Goal: Information Seeking & Learning: Learn about a topic

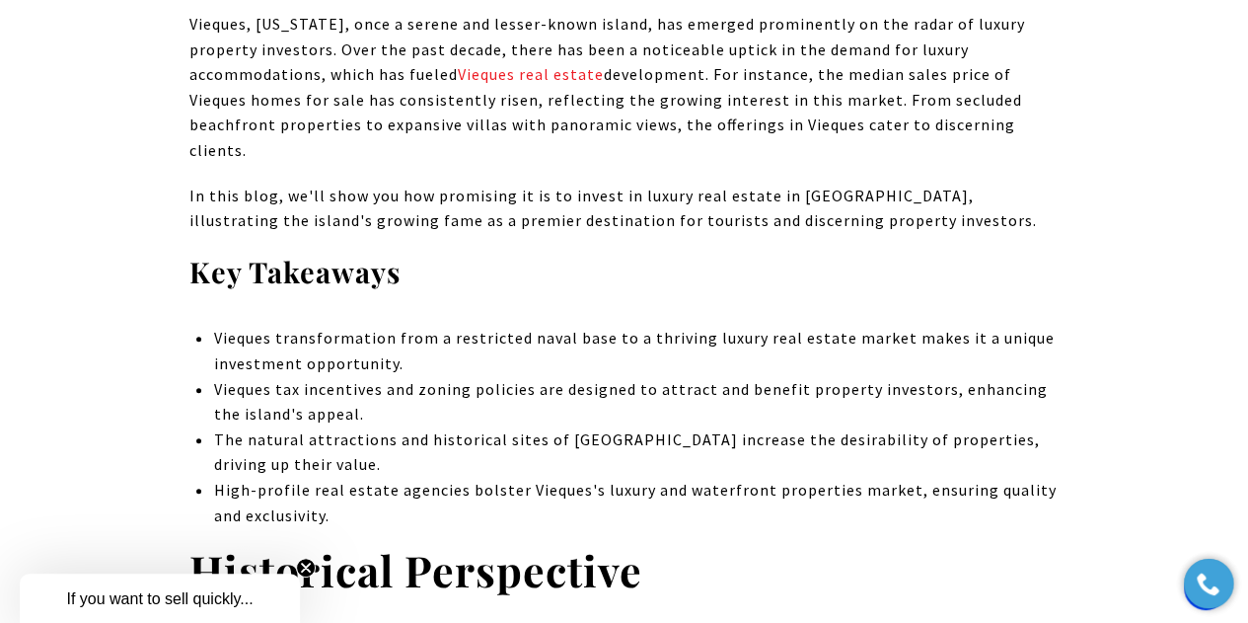
scroll to position [888, 0]
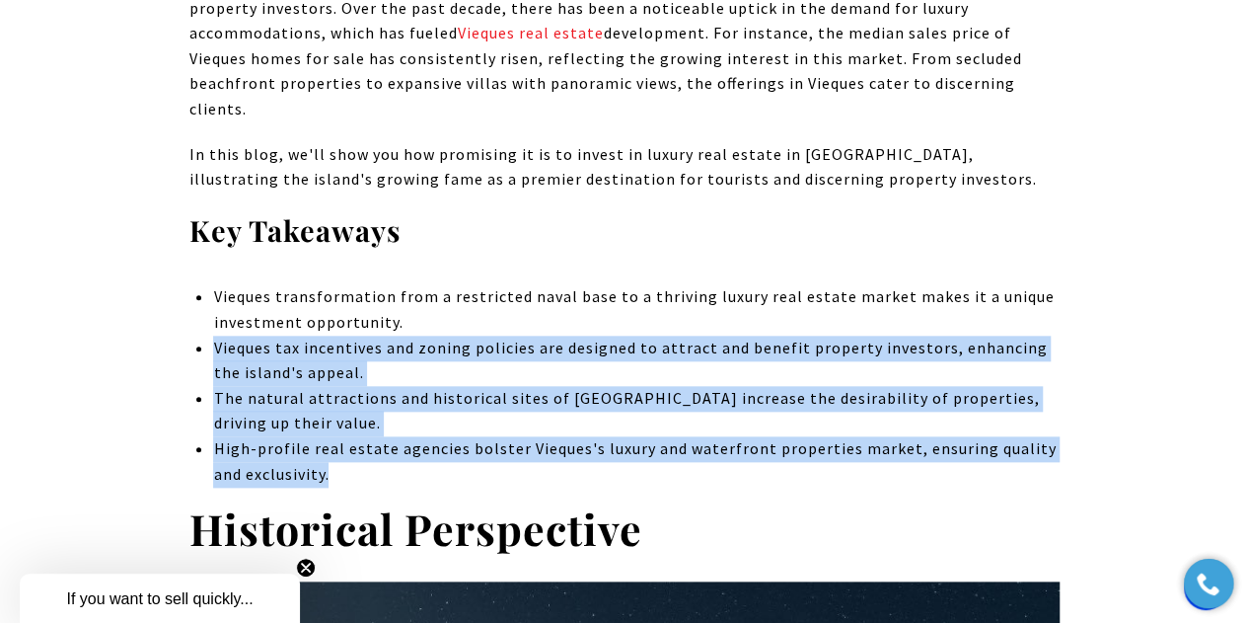
drag, startPoint x: 215, startPoint y: 323, endPoint x: 634, endPoint y: 449, distance: 437.0
click at [632, 451] on ul "Vieques transformation from a restricted naval base to a thriving luxury real e…" at bounding box center [636, 385] width 846 height 202
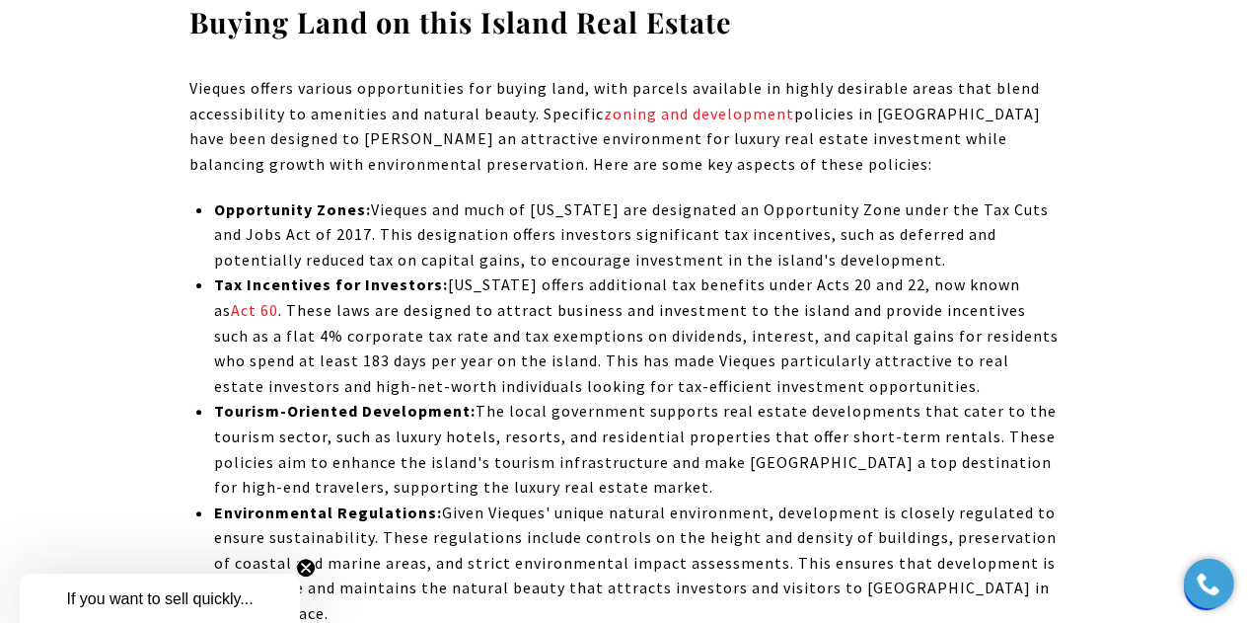
scroll to position [3848, 0]
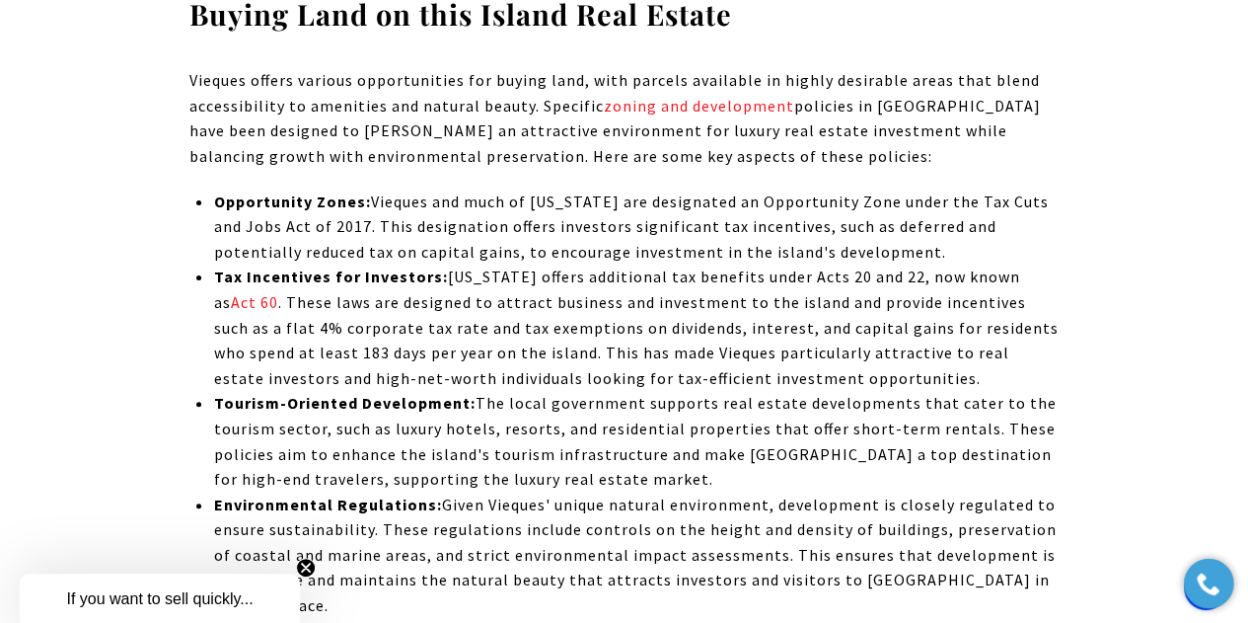
drag, startPoint x: 380, startPoint y: 151, endPoint x: 944, endPoint y: 177, distance: 565.0
click at [944, 189] on li "Opportunity Zones: Vieques and much of Puerto Rico are designated an Opportunit…" at bounding box center [636, 227] width 846 height 76
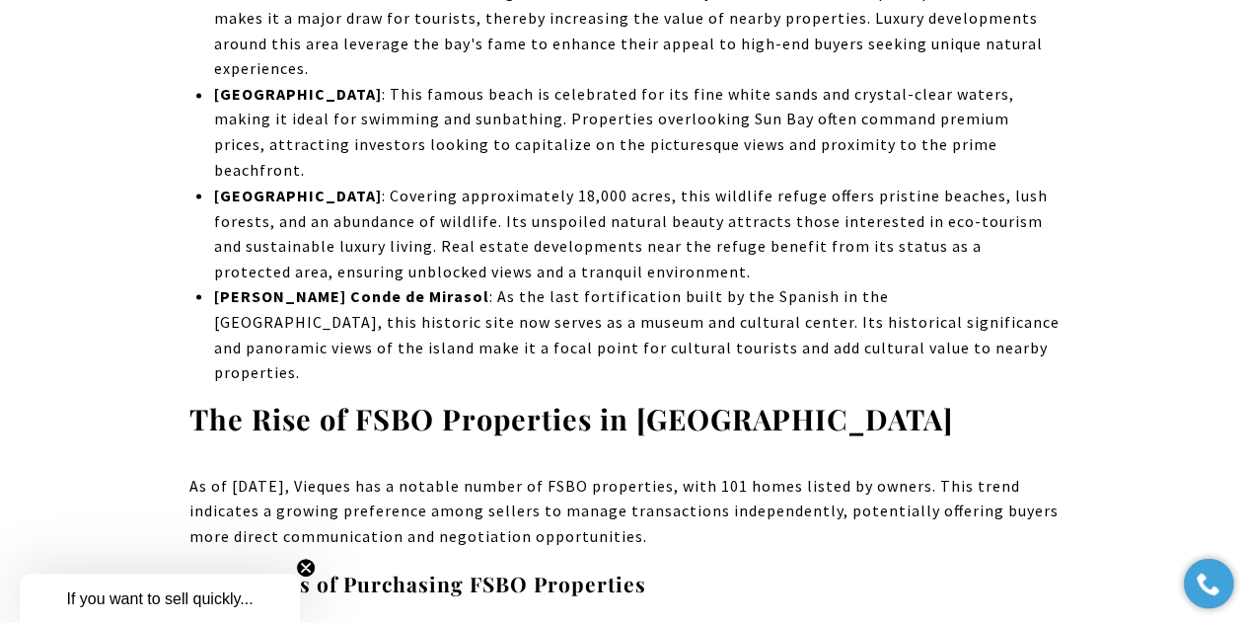
scroll to position [5526, 0]
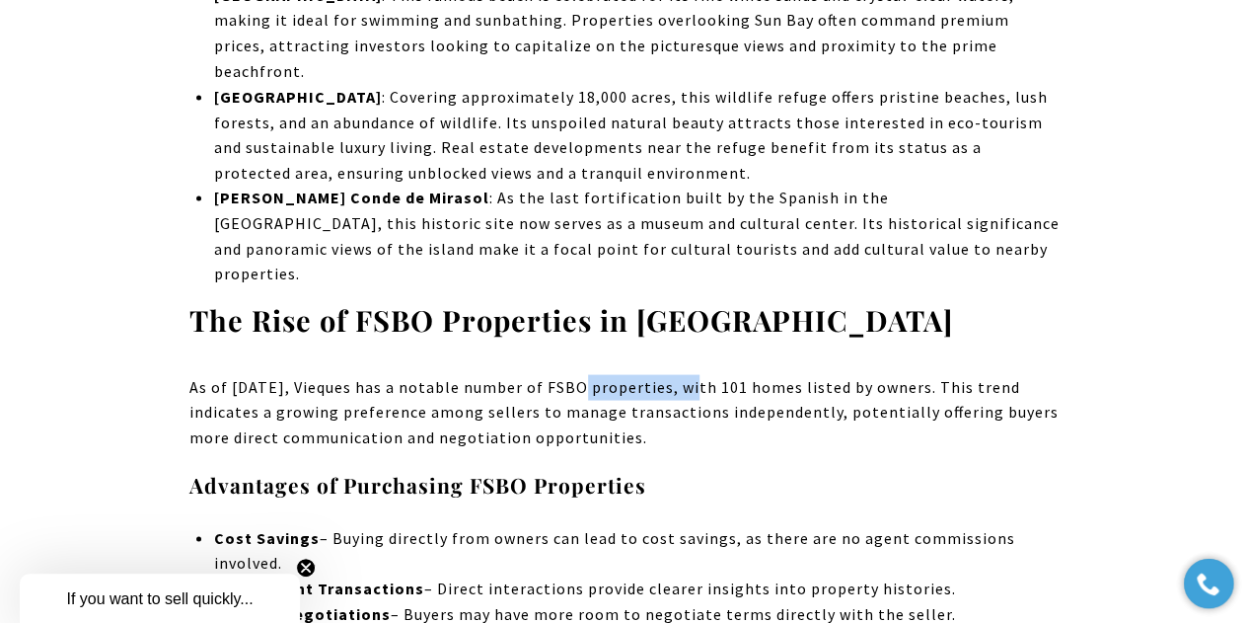
drag, startPoint x: 570, startPoint y: 186, endPoint x: 693, endPoint y: 190, distance: 122.4
click at [693, 374] on p "As of March 2025, Vieques has a notable number of FSBO properties, with 101 hom…" at bounding box center [624, 412] width 870 height 76
copy p "FSBO properties"
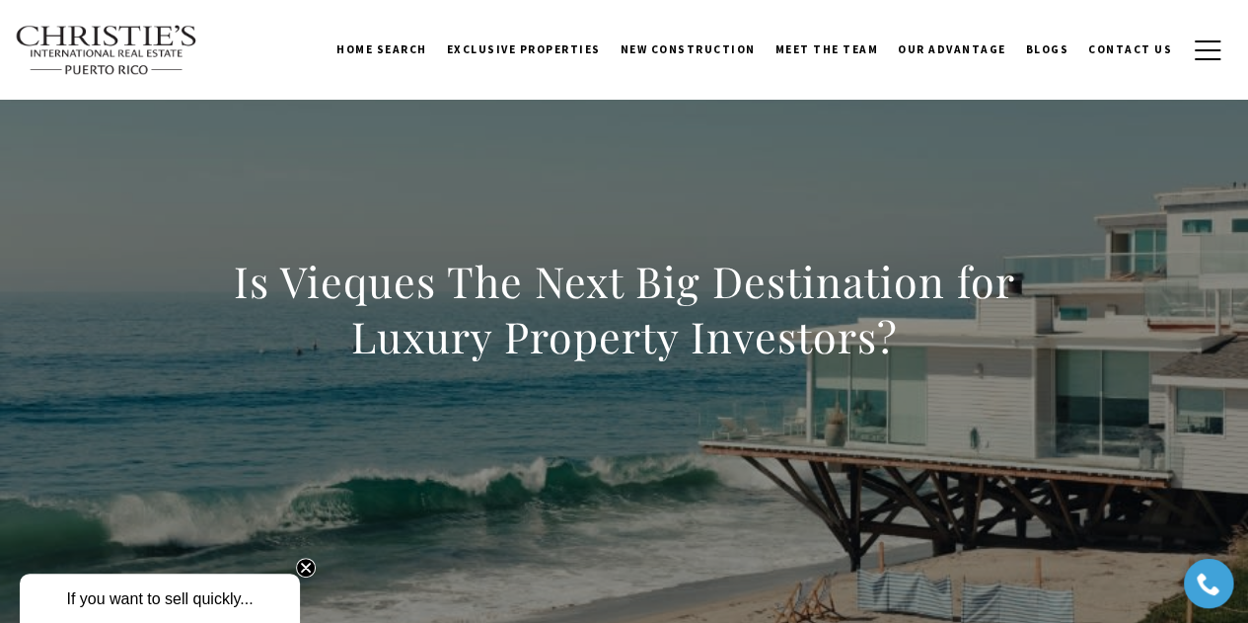
scroll to position [0, 0]
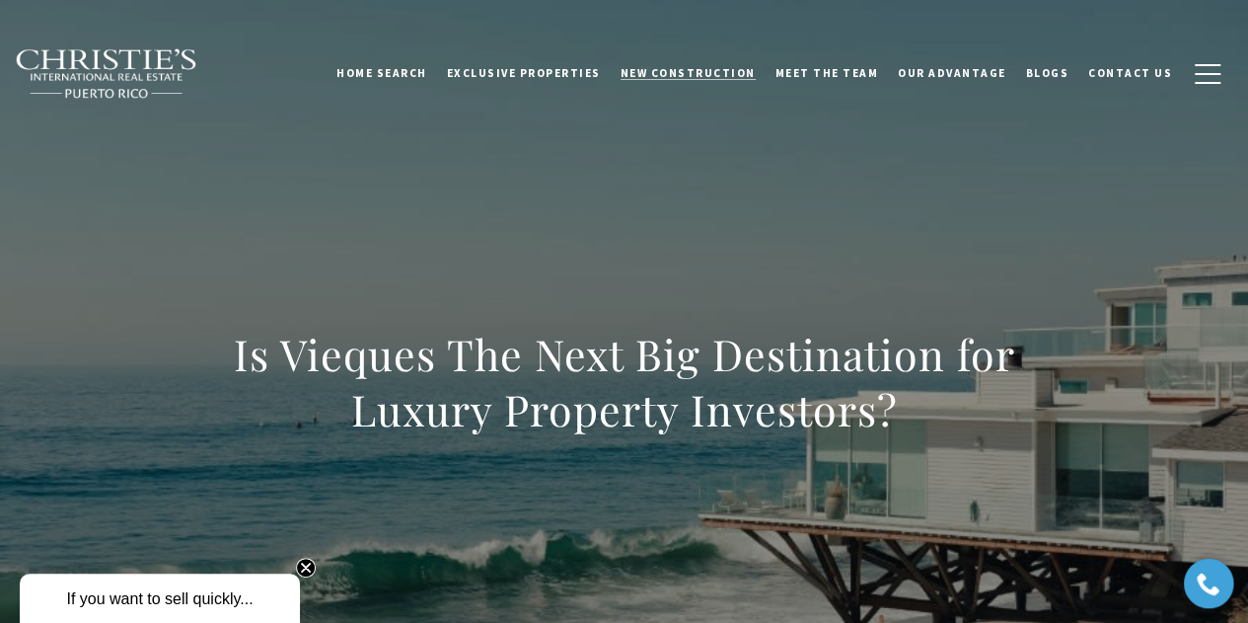
click at [726, 72] on span "New Construction" at bounding box center [688, 73] width 135 height 14
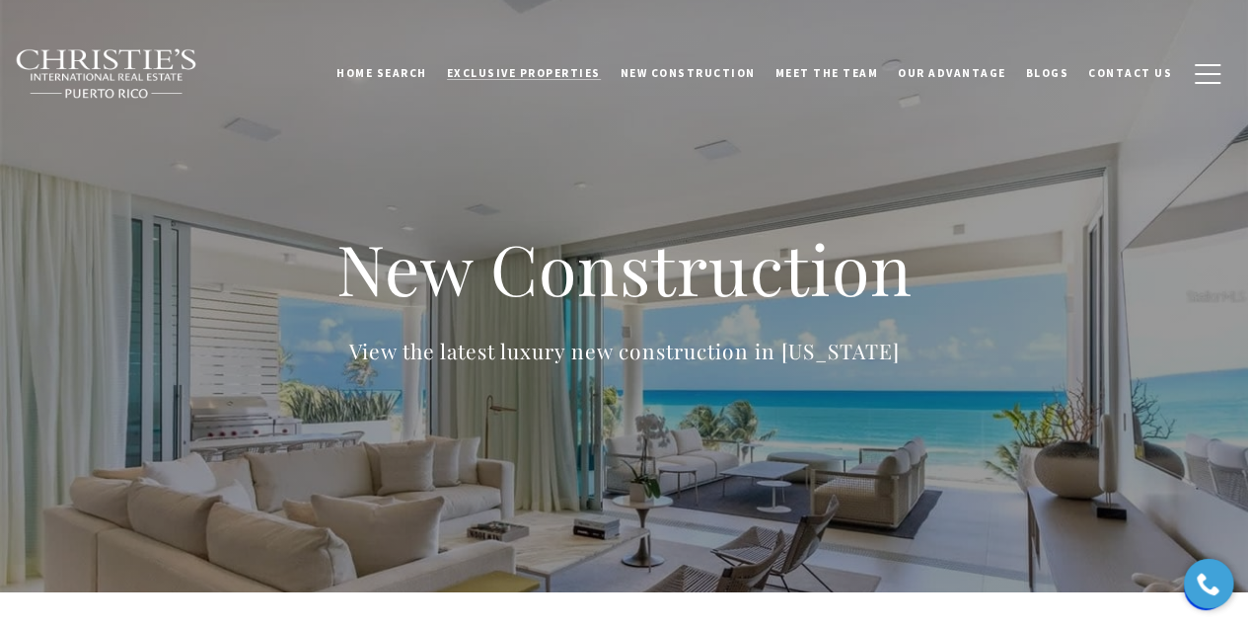
click at [562, 72] on span "Exclusive Properties" at bounding box center [524, 73] width 154 height 14
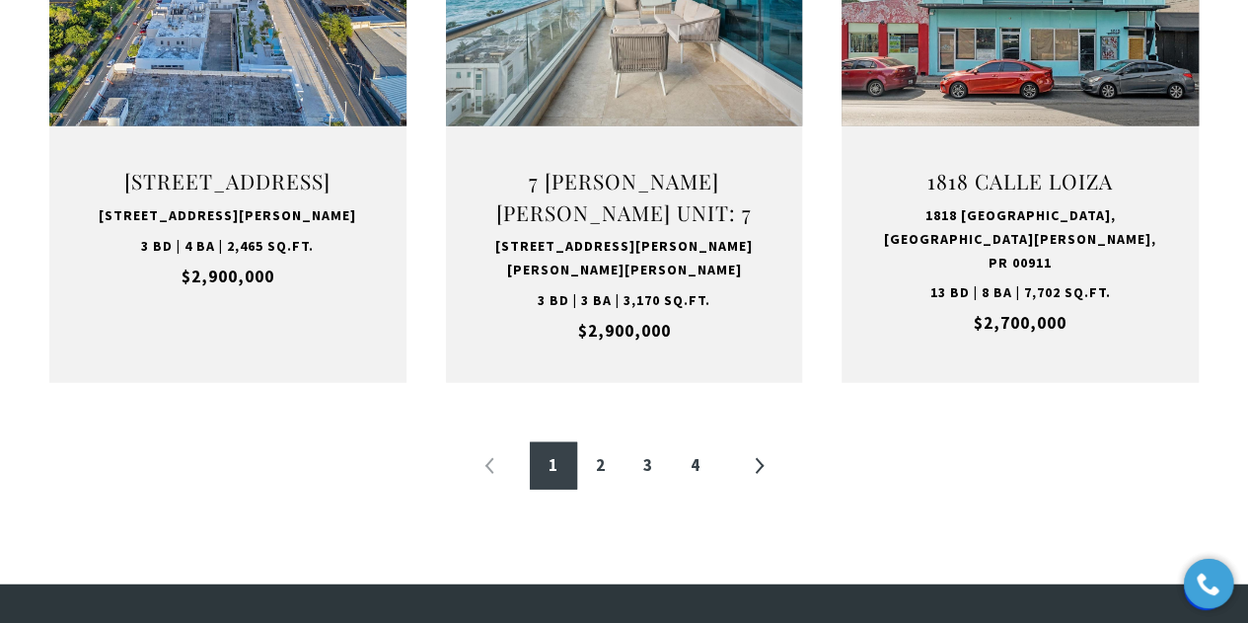
scroll to position [2171, 0]
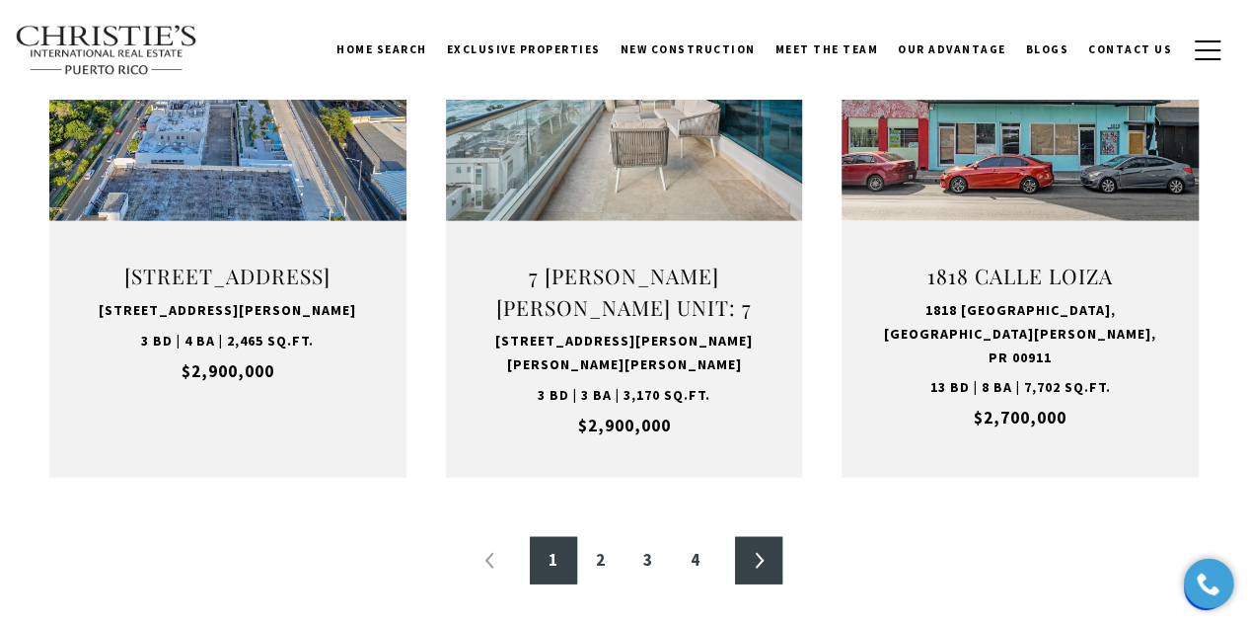
click at [754, 537] on link "»" at bounding box center [758, 560] width 47 height 47
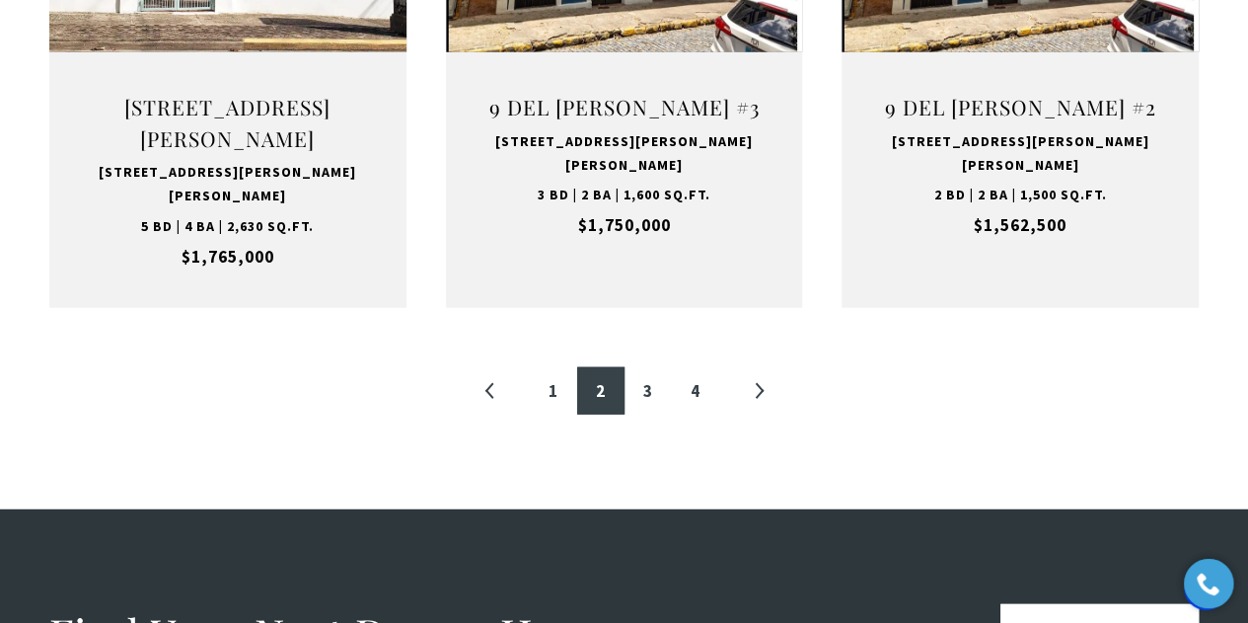
scroll to position [2368, 0]
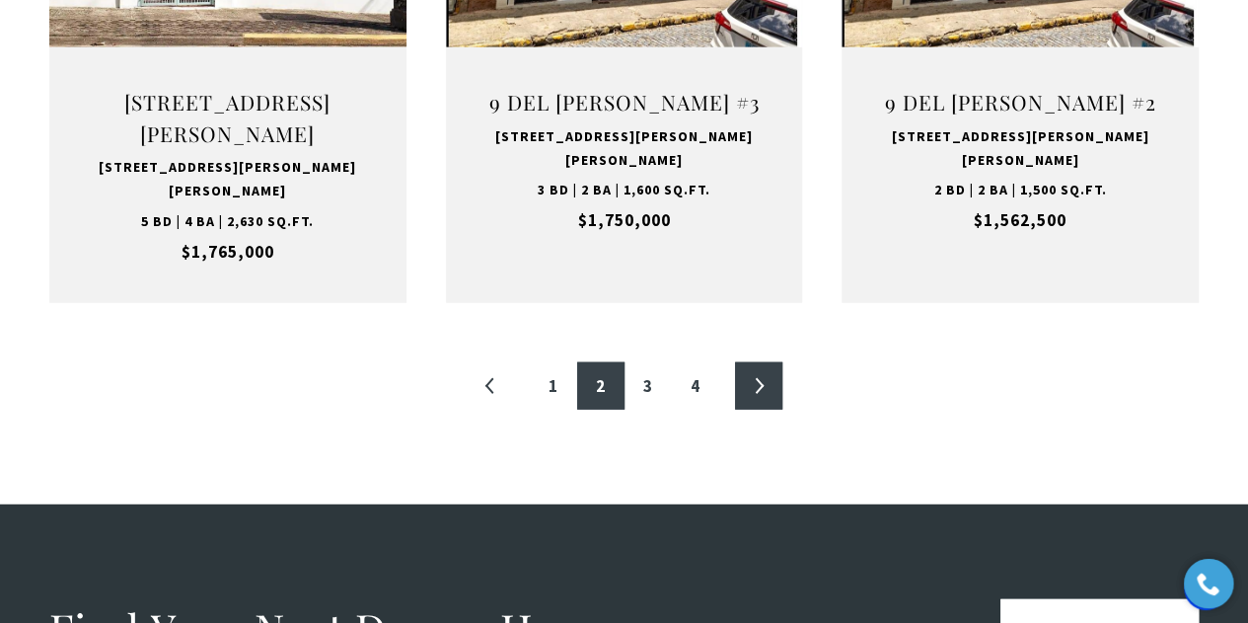
click at [750, 362] on link "»" at bounding box center [758, 385] width 47 height 47
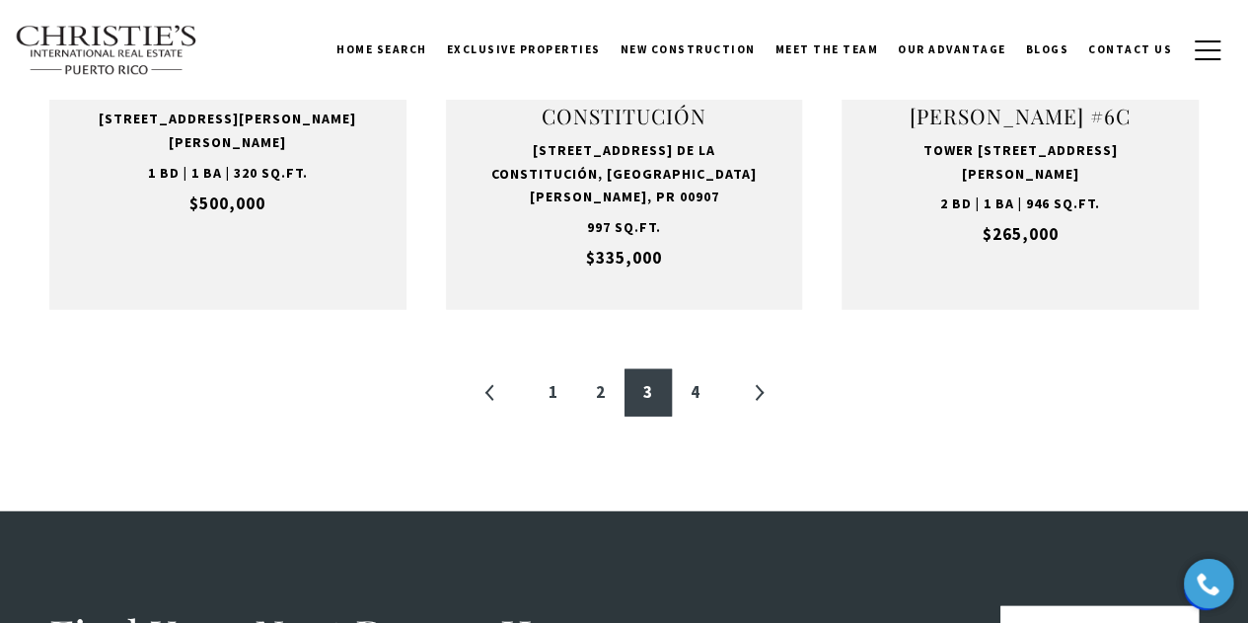
scroll to position [2467, 0]
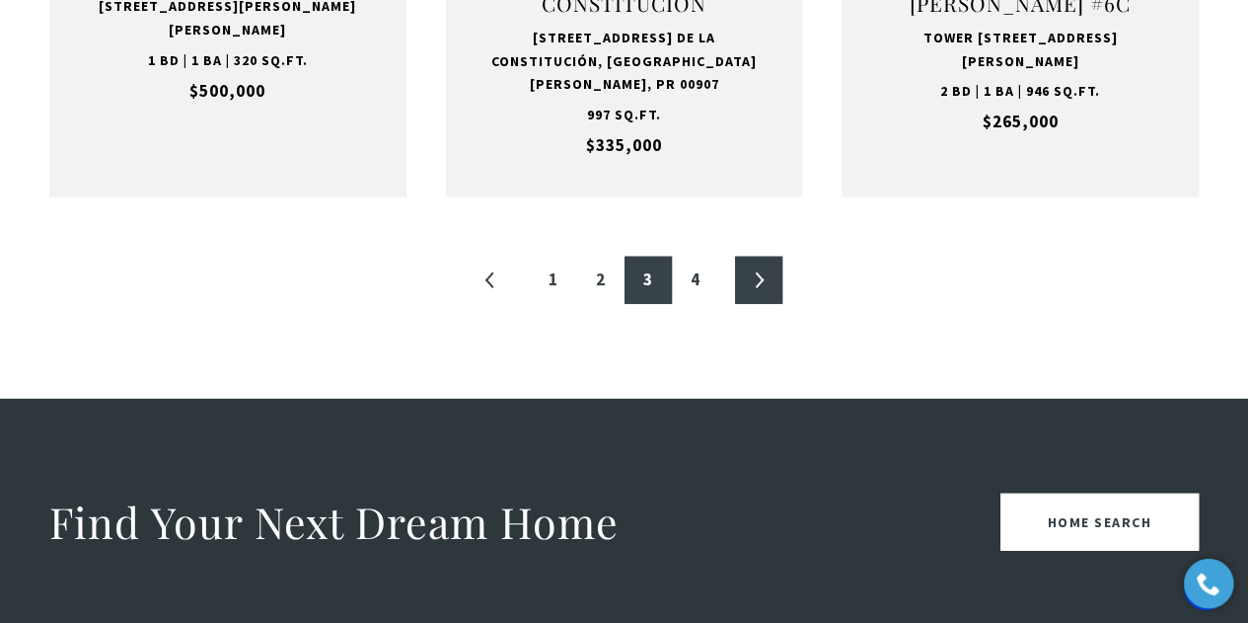
click at [756, 257] on link "»" at bounding box center [758, 280] width 47 height 47
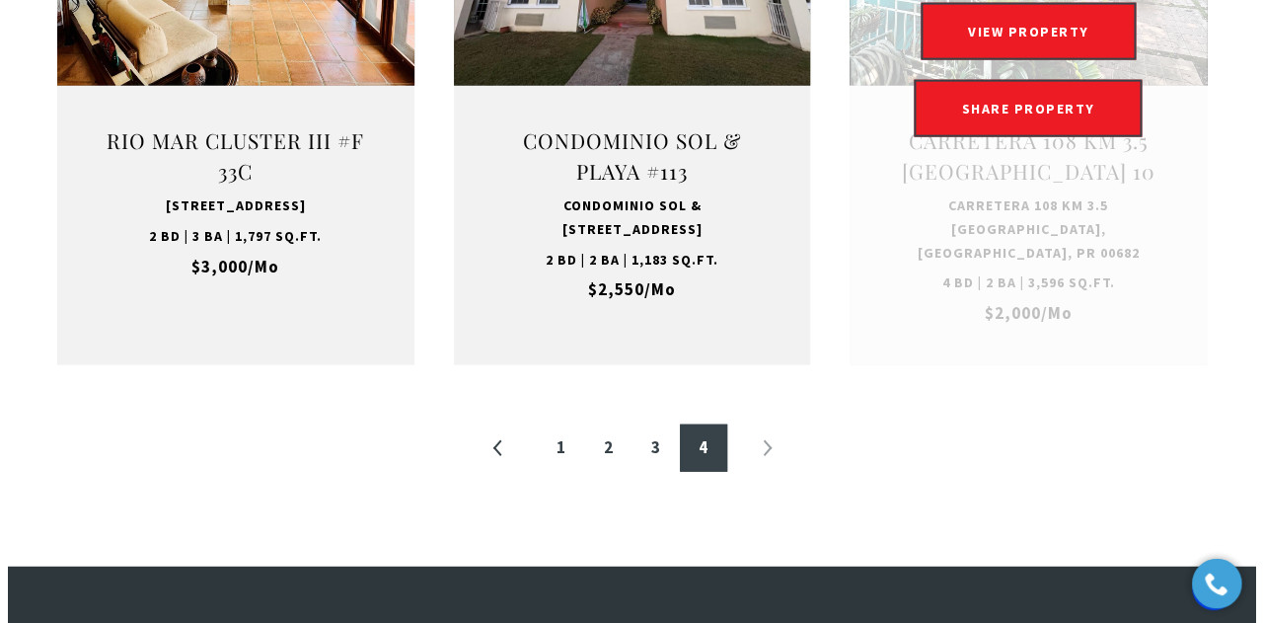
scroll to position [2467, 0]
